Goal: Transaction & Acquisition: Purchase product/service

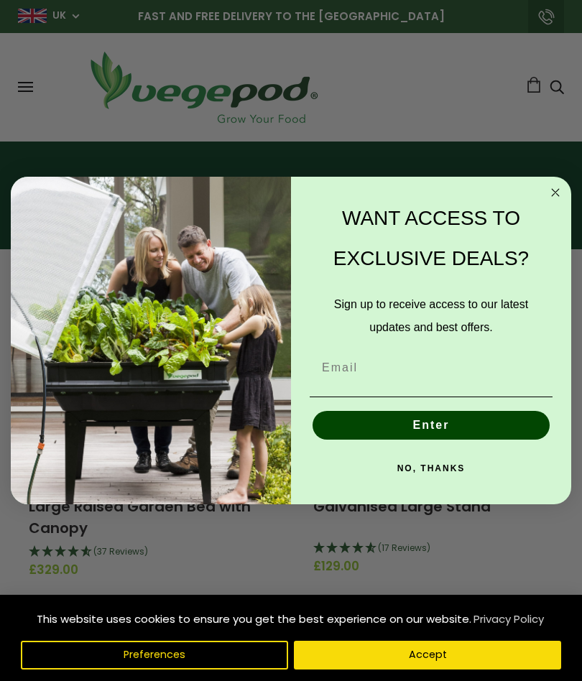
click at [431, 473] on button "NO, THANKS" at bounding box center [431, 468] width 243 height 29
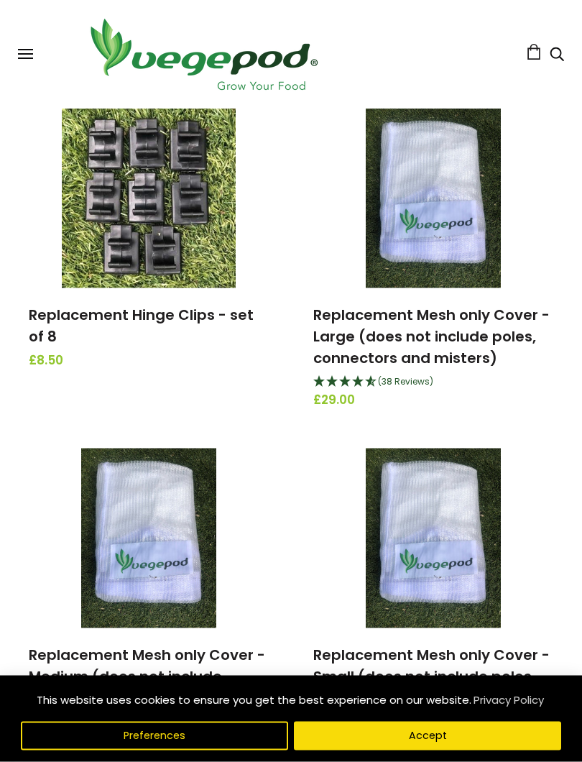
scroll to position [2517, 0]
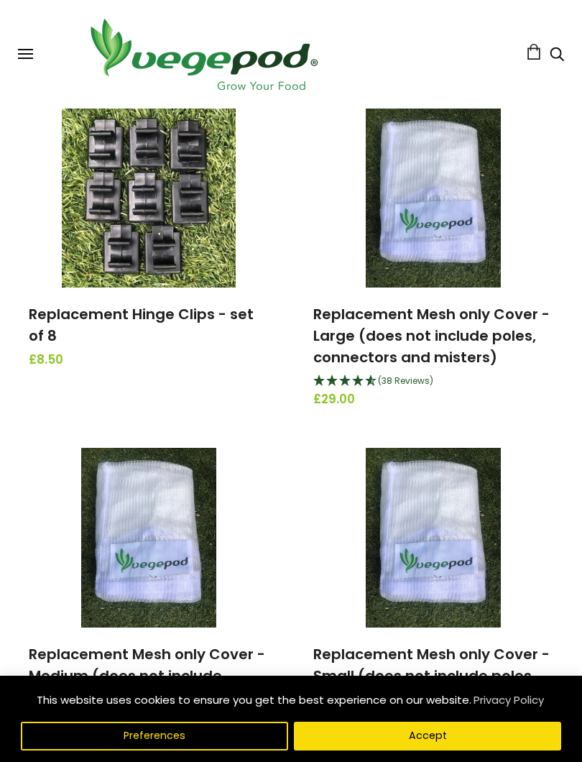
click at [462, 681] on button "Accept" at bounding box center [427, 736] width 267 height 29
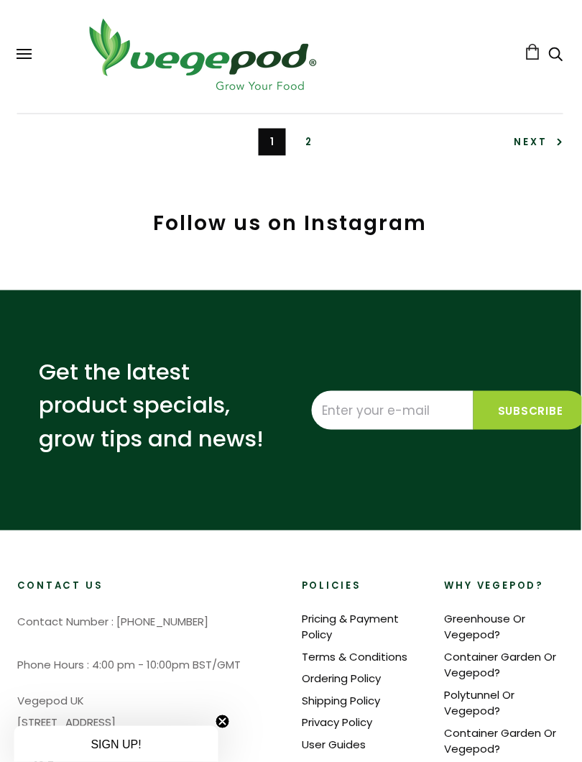
scroll to position [4847, 1]
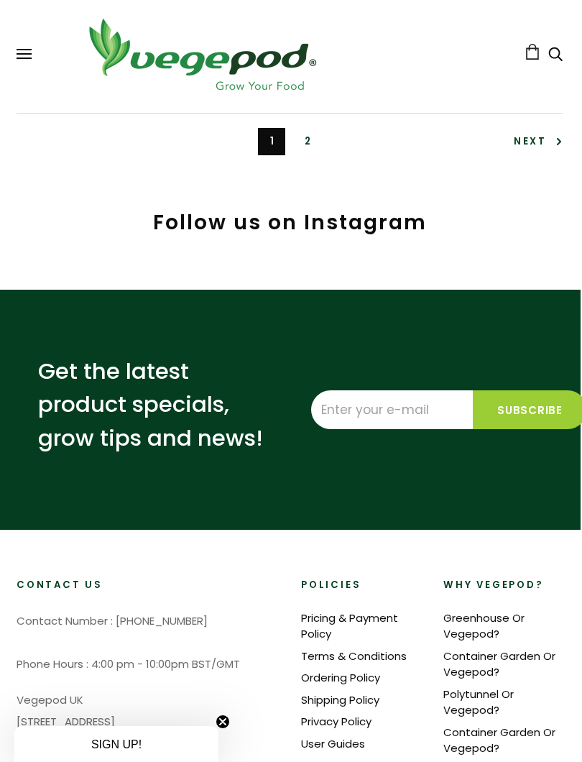
click at [546, 148] on span "Next" at bounding box center [538, 141] width 49 height 14
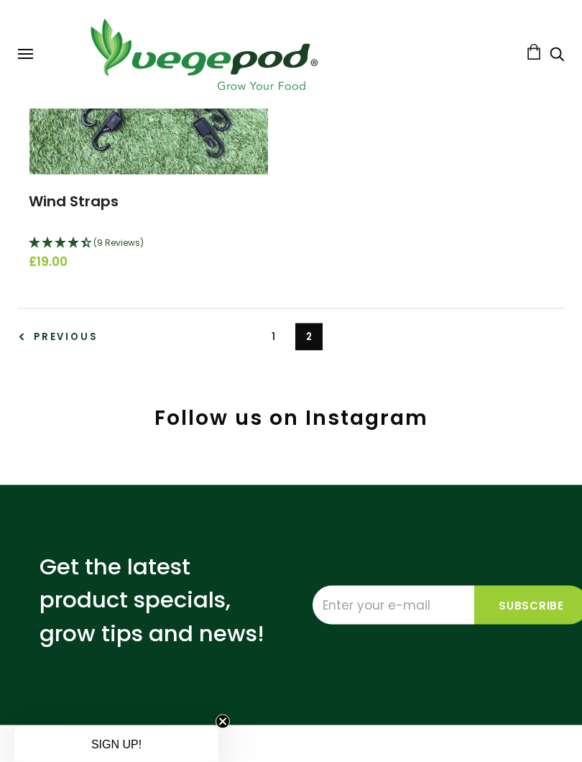
scroll to position [919, 0]
click at [261, 329] on link "1" at bounding box center [273, 336] width 27 height 27
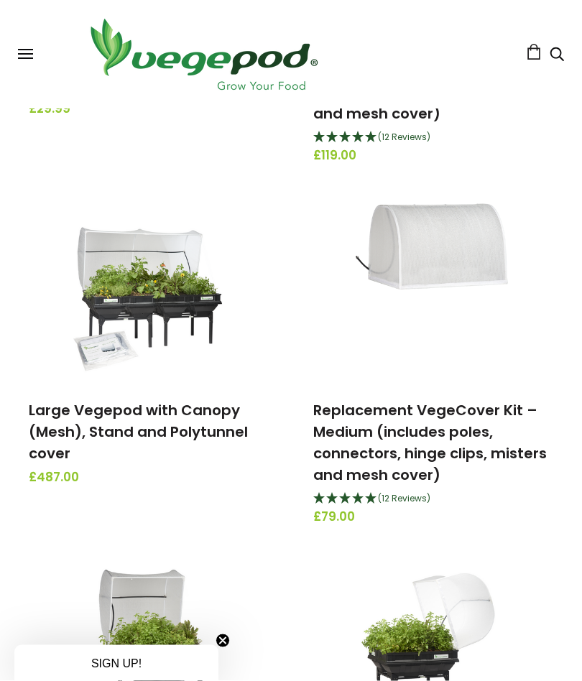
scroll to position [779, 0]
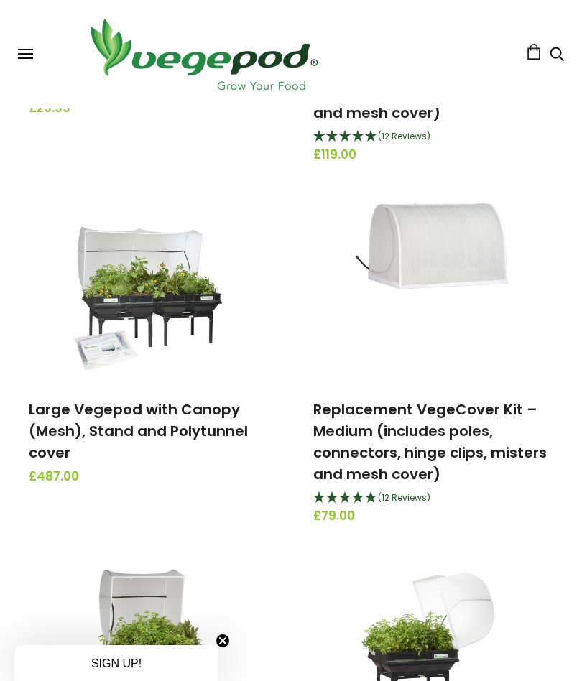
click at [137, 420] on link "Large Vegepod with Canopy (Mesh), Stand and Polytunnel cover" at bounding box center [138, 431] width 219 height 63
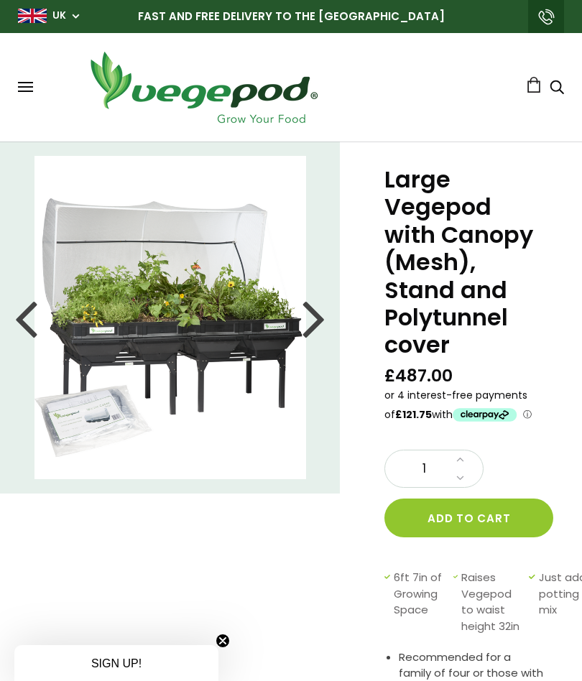
click at [313, 333] on div at bounding box center [314, 317] width 23 height 65
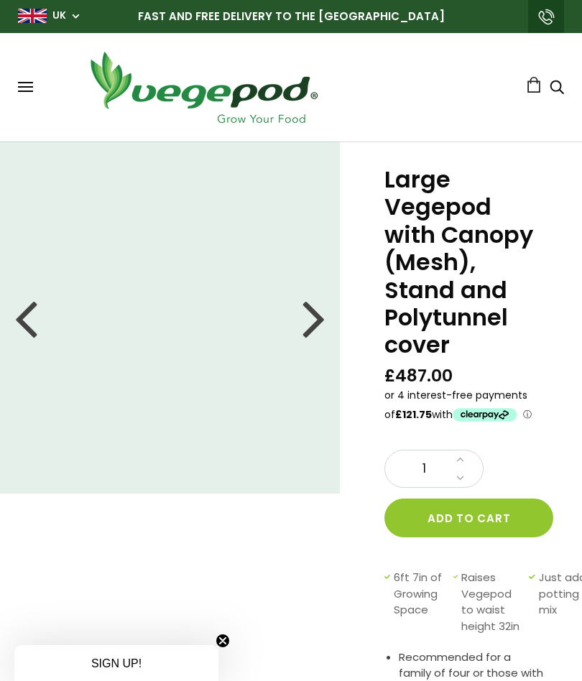
click at [311, 308] on div at bounding box center [314, 317] width 23 height 65
